Goal: Transaction & Acquisition: Purchase product/service

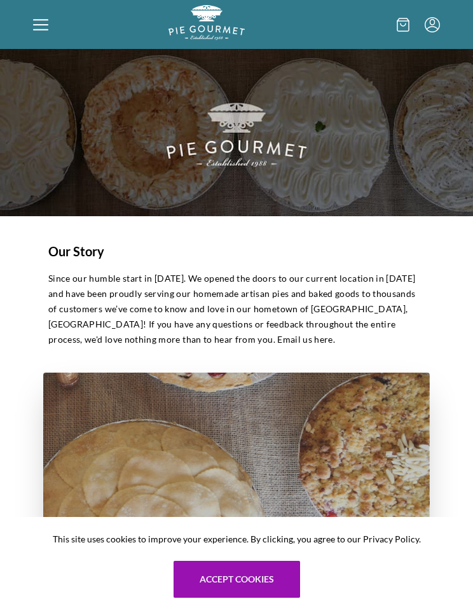
click at [39, 25] on icon at bounding box center [40, 24] width 15 height 1
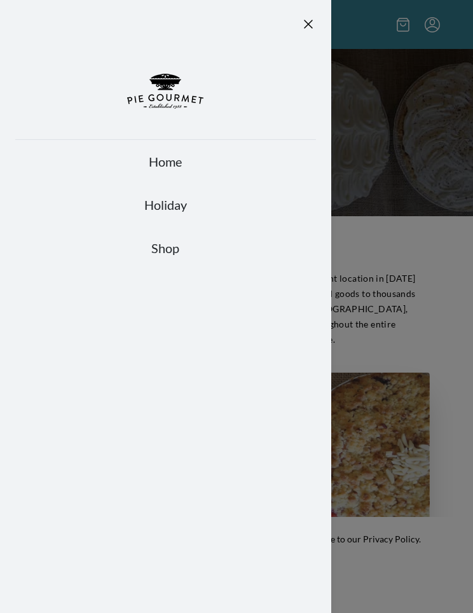
click at [175, 249] on link "Shop" at bounding box center [165, 248] width 301 height 18
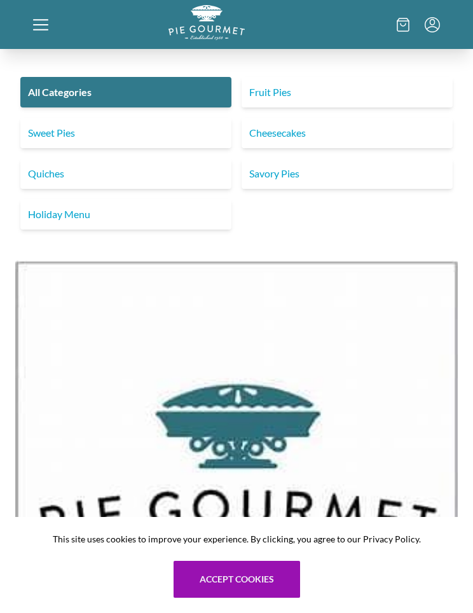
click at [309, 172] on link "Savory Pies" at bounding box center [346, 173] width 211 height 31
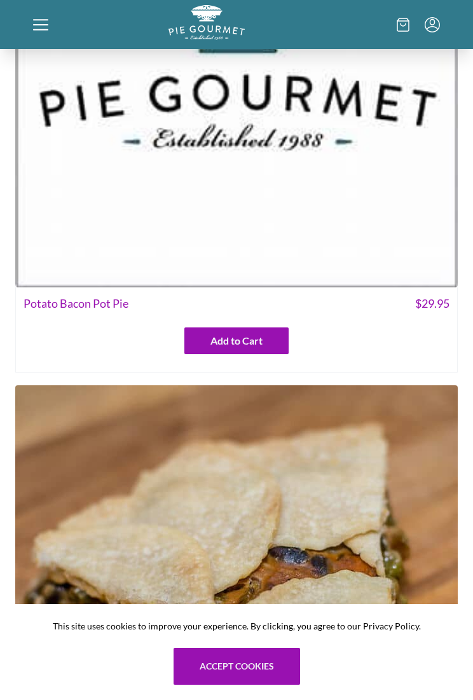
scroll to position [1509, 0]
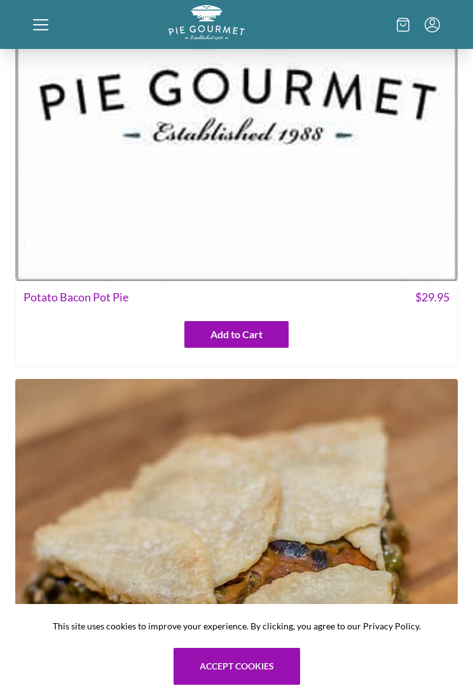
click at [303, 207] on img at bounding box center [236, 60] width 442 height 442
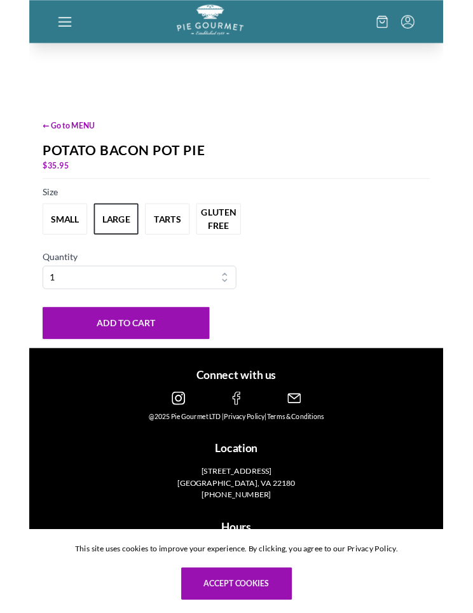
scroll to position [541, 0]
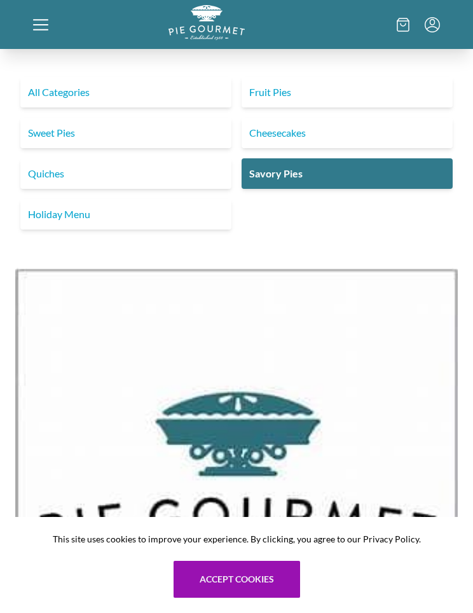
click at [78, 130] on link "Sweet Pies" at bounding box center [125, 133] width 211 height 31
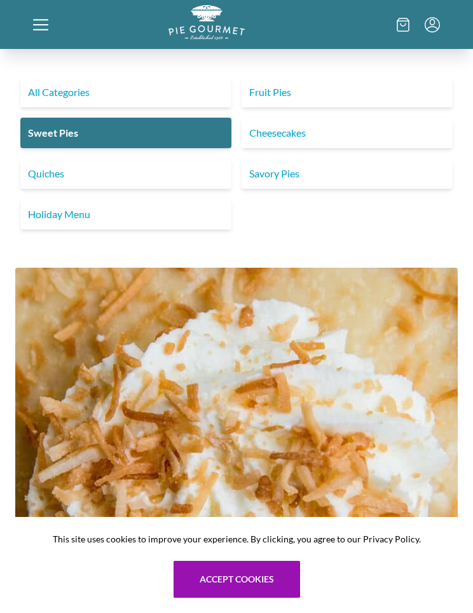
click at [281, 92] on link "Fruit Pies" at bounding box center [346, 92] width 211 height 31
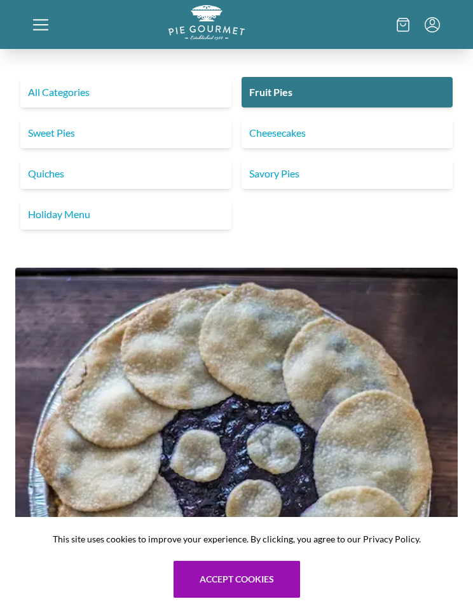
click at [90, 137] on link "Sweet Pies" at bounding box center [125, 133] width 211 height 31
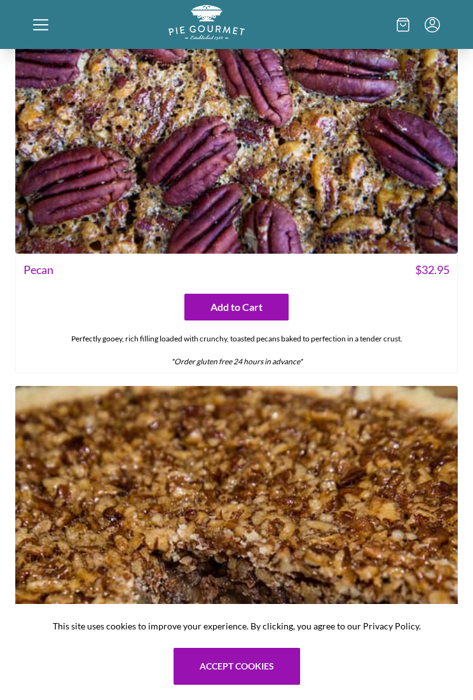
scroll to position [3996, 0]
